Goal: Ask a question

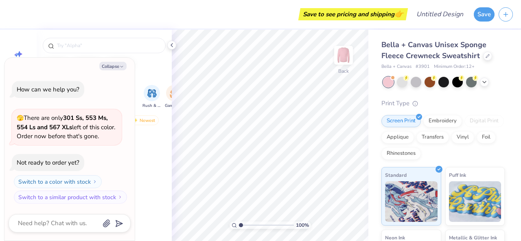
type textarea "x"
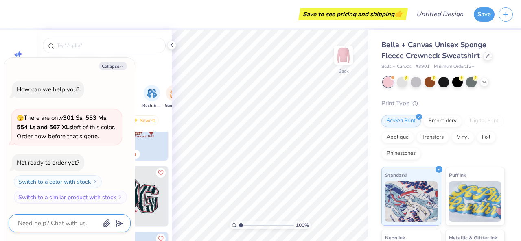
click at [24, 225] on textarea at bounding box center [58, 223] width 83 height 11
type textarea "p"
type textarea "x"
type textarea "ph"
type textarea "x"
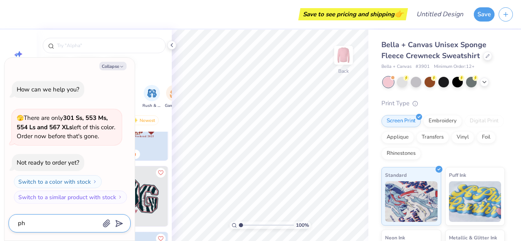
type textarea "phi"
type textarea "x"
type textarea "phi"
type textarea "x"
type textarea "phi m"
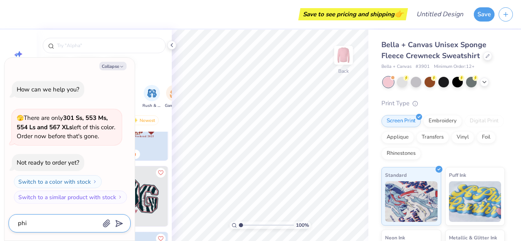
type textarea "x"
type textarea "phi mu"
type textarea "x"
type textarea "phi mu"
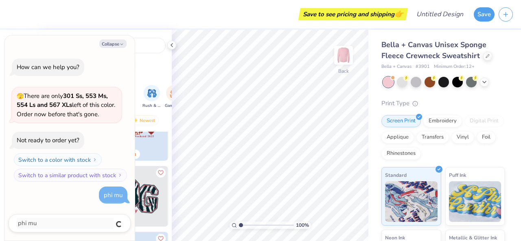
type textarea "x"
click at [414, 140] on div "Applique" at bounding box center [397, 136] width 33 height 12
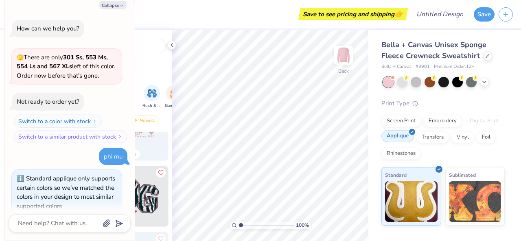
scroll to position [11, 0]
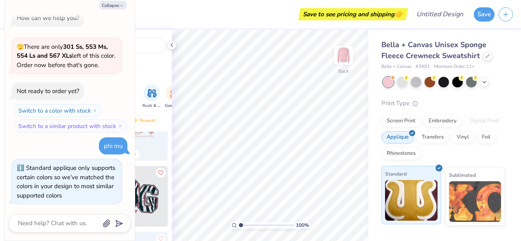
click at [421, 193] on img at bounding box center [411, 200] width 52 height 41
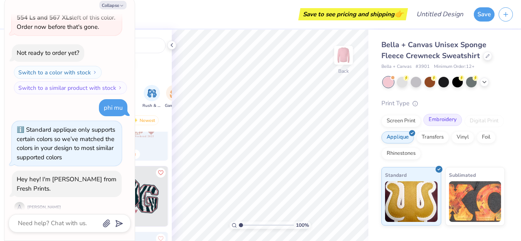
click at [449, 120] on div "Embroidery" at bounding box center [442, 120] width 39 height 12
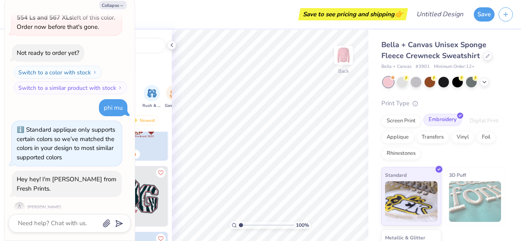
scroll to position [98, 0]
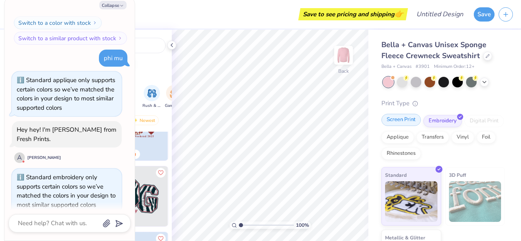
click at [405, 125] on div "Screen Print" at bounding box center [400, 120] width 39 height 12
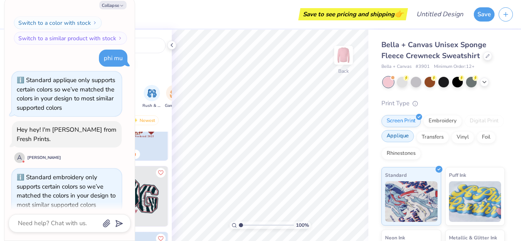
click at [414, 141] on div "Applique" at bounding box center [397, 136] width 33 height 12
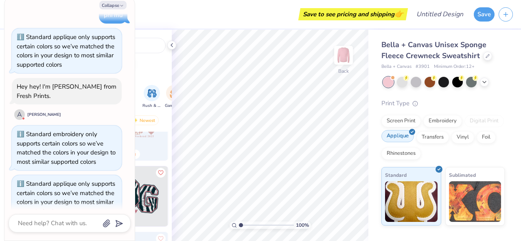
scroll to position [148, 0]
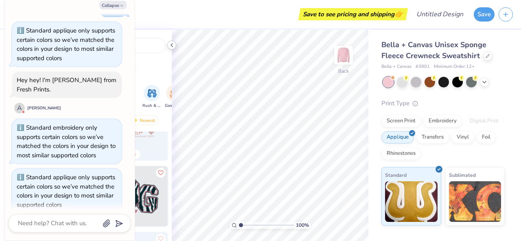
click at [170, 48] on icon at bounding box center [171, 45] width 7 height 7
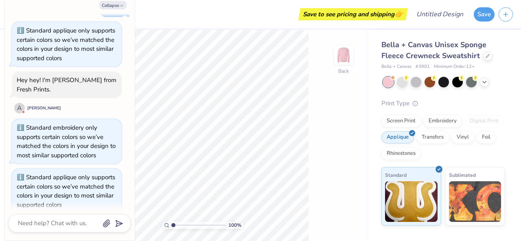
click at [102, 58] on div "Standard applique only supports certain colors so we’ve matched the colors in y…" at bounding box center [67, 44] width 100 height 37
click at [105, 8] on button "Collapse" at bounding box center [112, 5] width 27 height 9
type textarea "x"
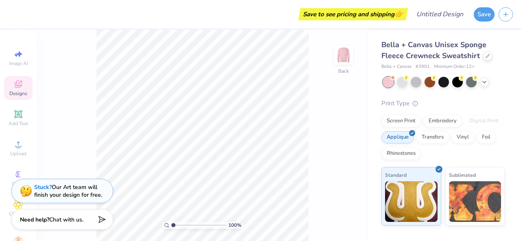
click at [54, 194] on div "Stuck? Our Art team will finish your design for free." at bounding box center [68, 190] width 68 height 15
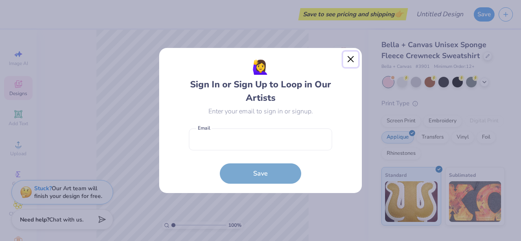
click at [344, 62] on button "Close" at bounding box center [350, 59] width 15 height 15
